Goal: Information Seeking & Learning: Compare options

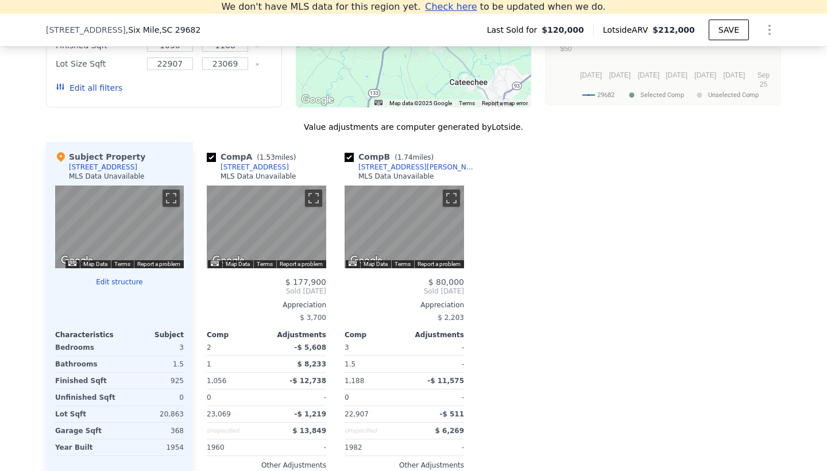
scroll to position [882, 0]
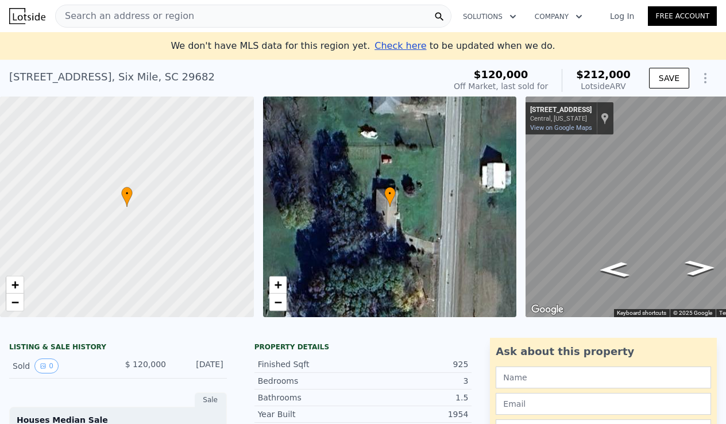
scroll to position [0, 76]
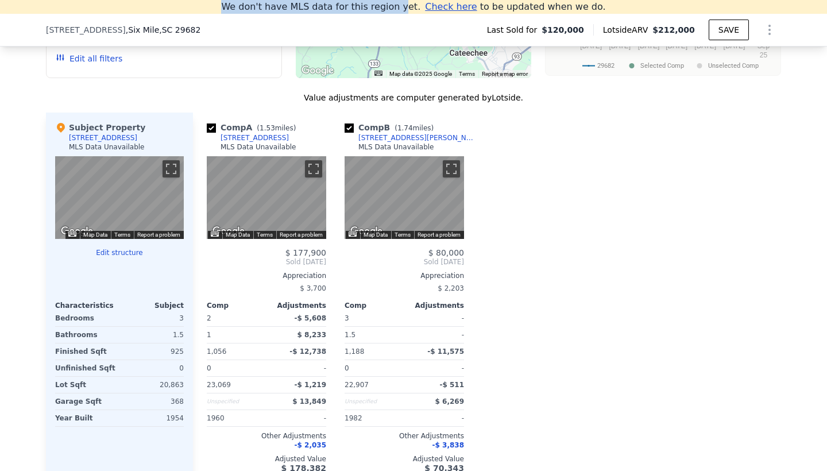
scroll to position [882, 0]
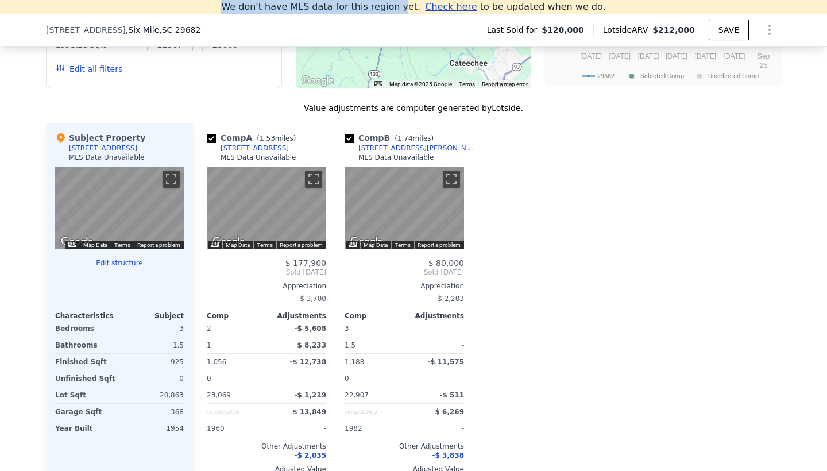
drag, startPoint x: 404, startPoint y: 1, endPoint x: 377, endPoint y: -3, distance: 26.8
click at [377, 0] on html "Search an address or region Solutions Company Open main menu Log In Free Accoun…" at bounding box center [413, 235] width 827 height 471
click at [564, 256] on div "Comp A ( 1.53 miles) [STREET_ADDRESS] MLS Data Unavailable ← Move left → Move r…" at bounding box center [487, 307] width 588 height 369
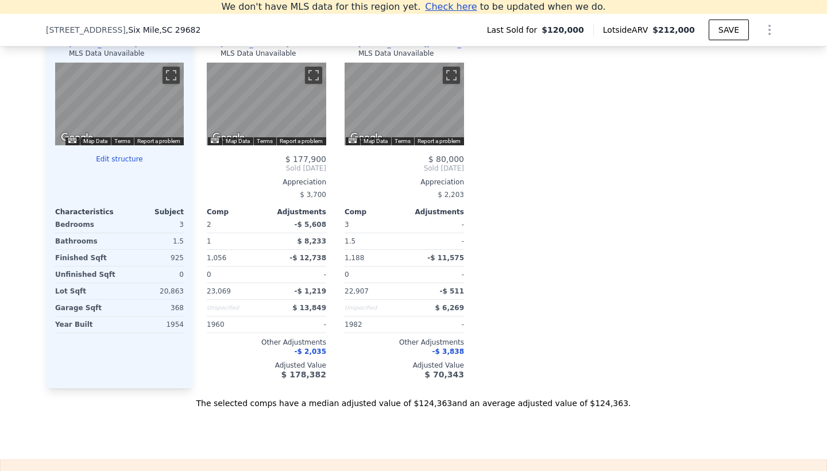
scroll to position [974, 0]
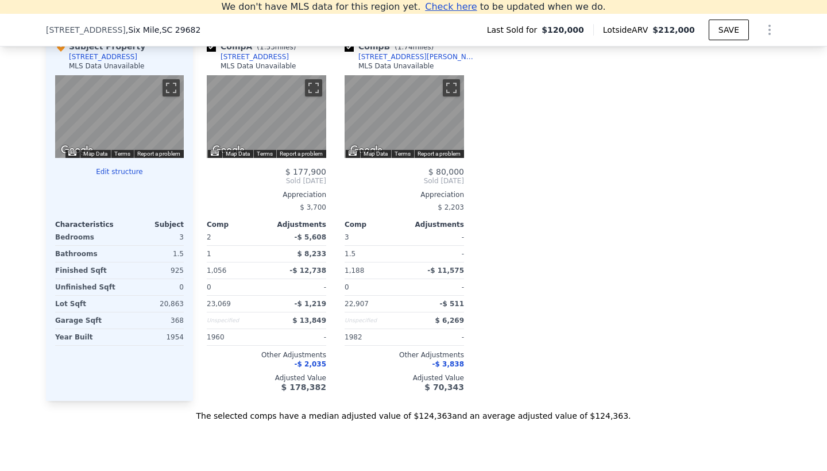
click at [530, 274] on div "Comp A ( 1.53 miles) [STREET_ADDRESS] MLS Data Unavailable ← Move left → Move r…" at bounding box center [487, 216] width 588 height 369
click at [611, 258] on div "Comp A ( 1.53 miles) [STREET_ADDRESS] MLS Data Unavailable ← Move left → Move r…" at bounding box center [487, 216] width 588 height 369
click at [271, 61] on div "[STREET_ADDRESS]" at bounding box center [255, 56] width 68 height 9
drag, startPoint x: 268, startPoint y: 77, endPoint x: 217, endPoint y: 78, distance: 51.7
click at [217, 75] on div "Comp A ( 1.53 miles) [STREET_ADDRESS] MLS Data Unavailable" at bounding box center [266, 58] width 119 height 34
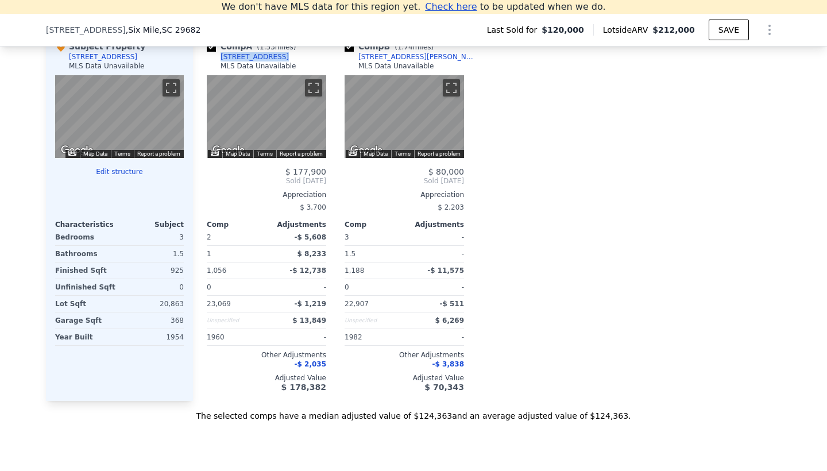
copy div "[STREET_ADDRESS]"
drag, startPoint x: 414, startPoint y: 75, endPoint x: 404, endPoint y: 78, distance: 10.4
click at [404, 75] on div "Comp B ( 1.74 miles) [STREET_ADDRESS][PERSON_NAME] MLS Data Unavailable" at bounding box center [404, 58] width 119 height 34
copy div "[STREET_ADDRESS][PERSON_NAME]"
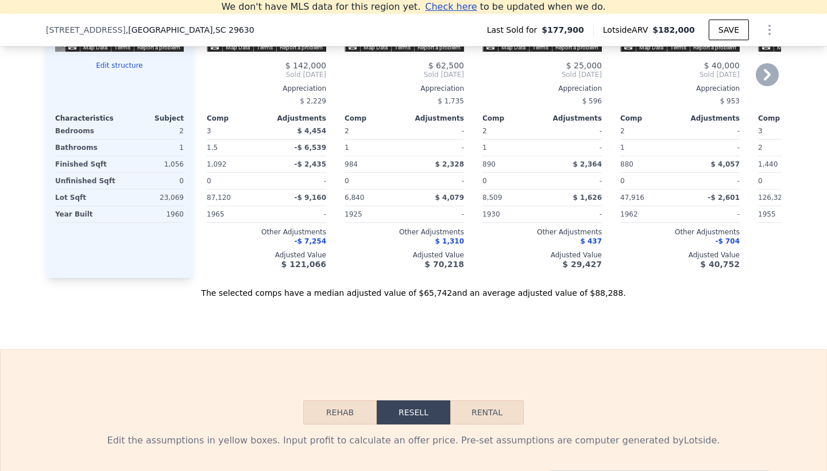
scroll to position [1042, 0]
